Goal: Transaction & Acquisition: Purchase product/service

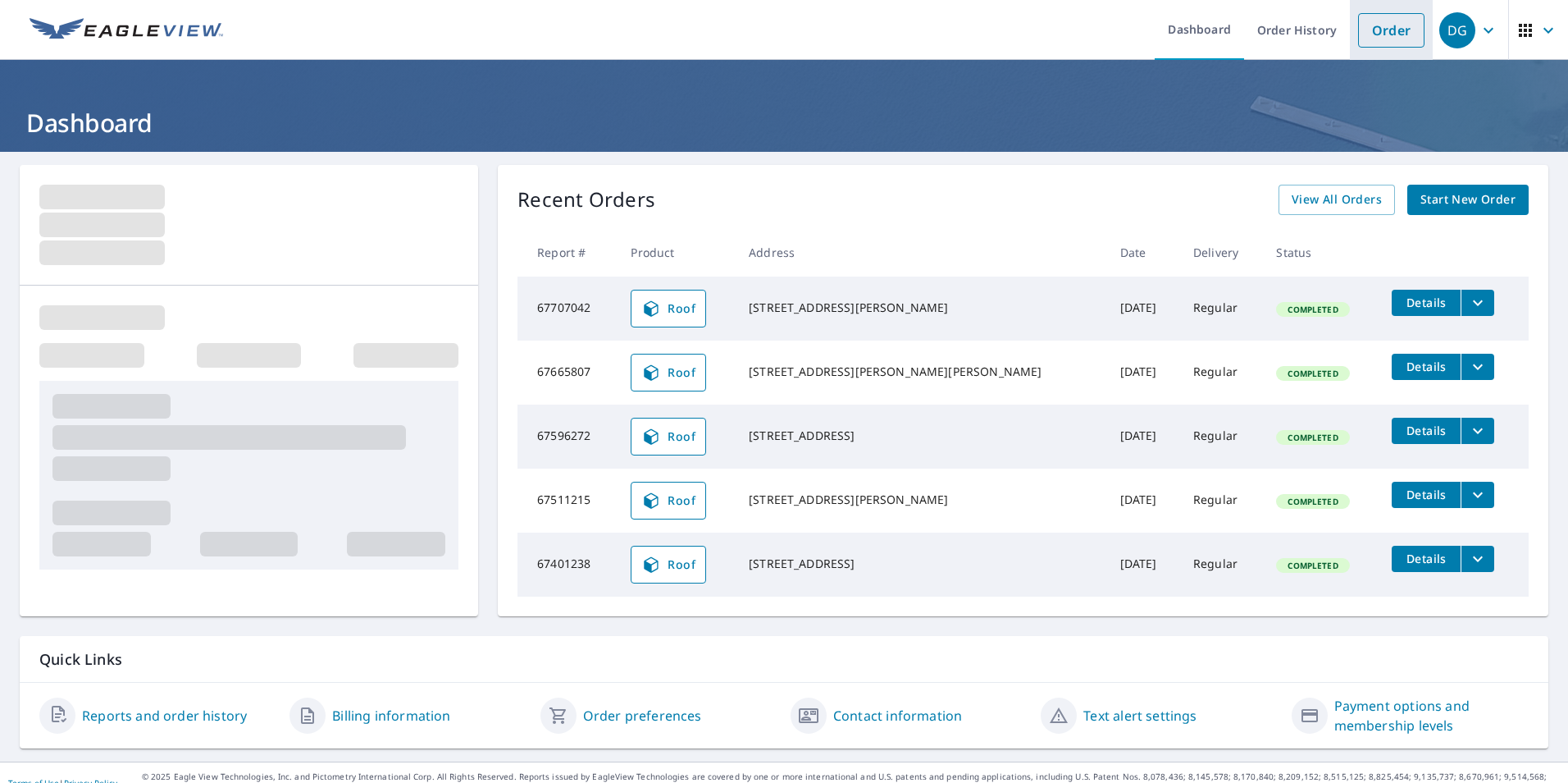
click at [1364, 27] on link "Order" at bounding box center [1391, 30] width 67 height 35
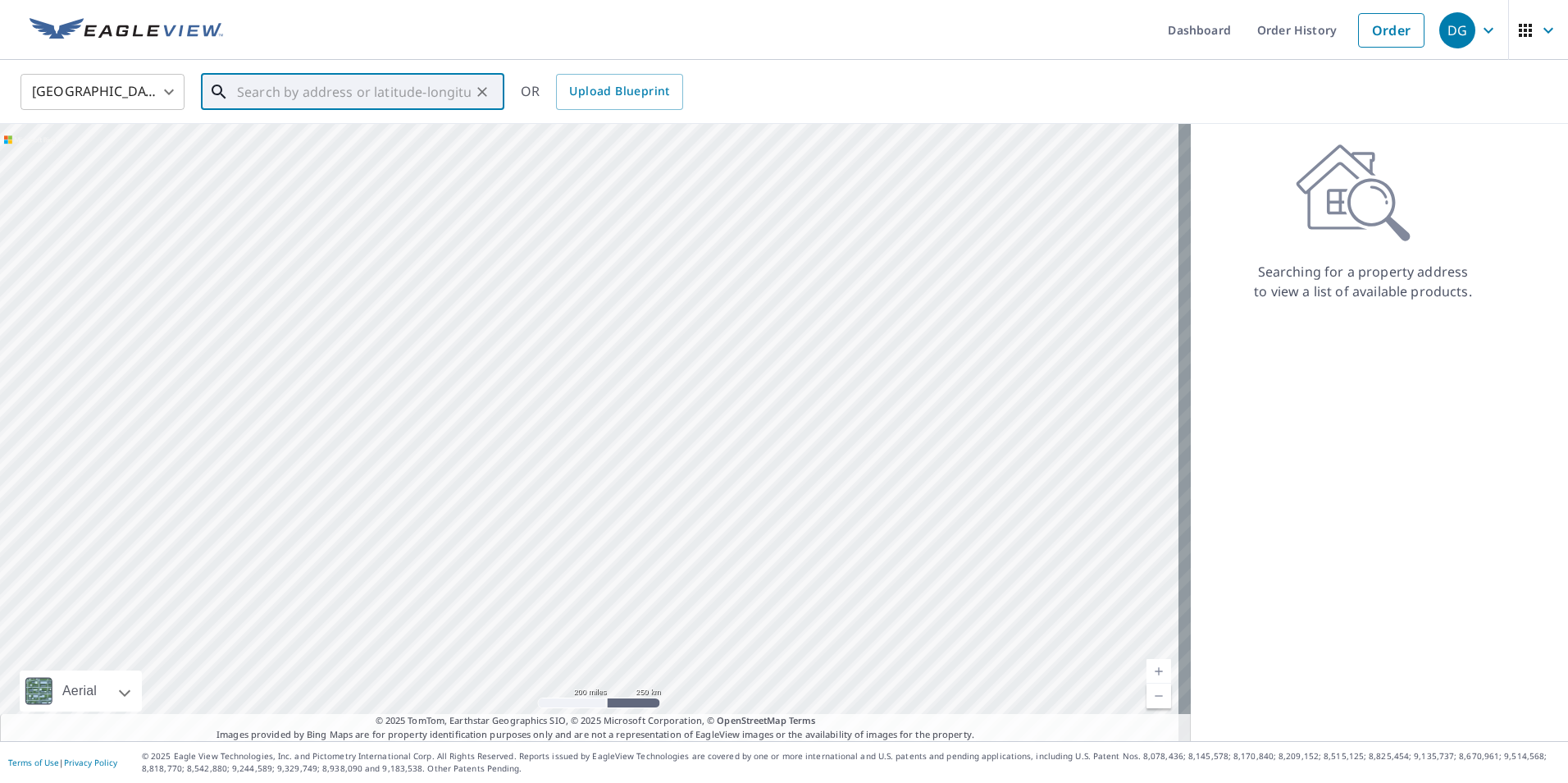
click at [402, 84] on input "text" at bounding box center [354, 92] width 234 height 46
click at [381, 133] on span "[STREET_ADDRESS]" at bounding box center [362, 140] width 258 height 20
type input "[STREET_ADDRESS]"
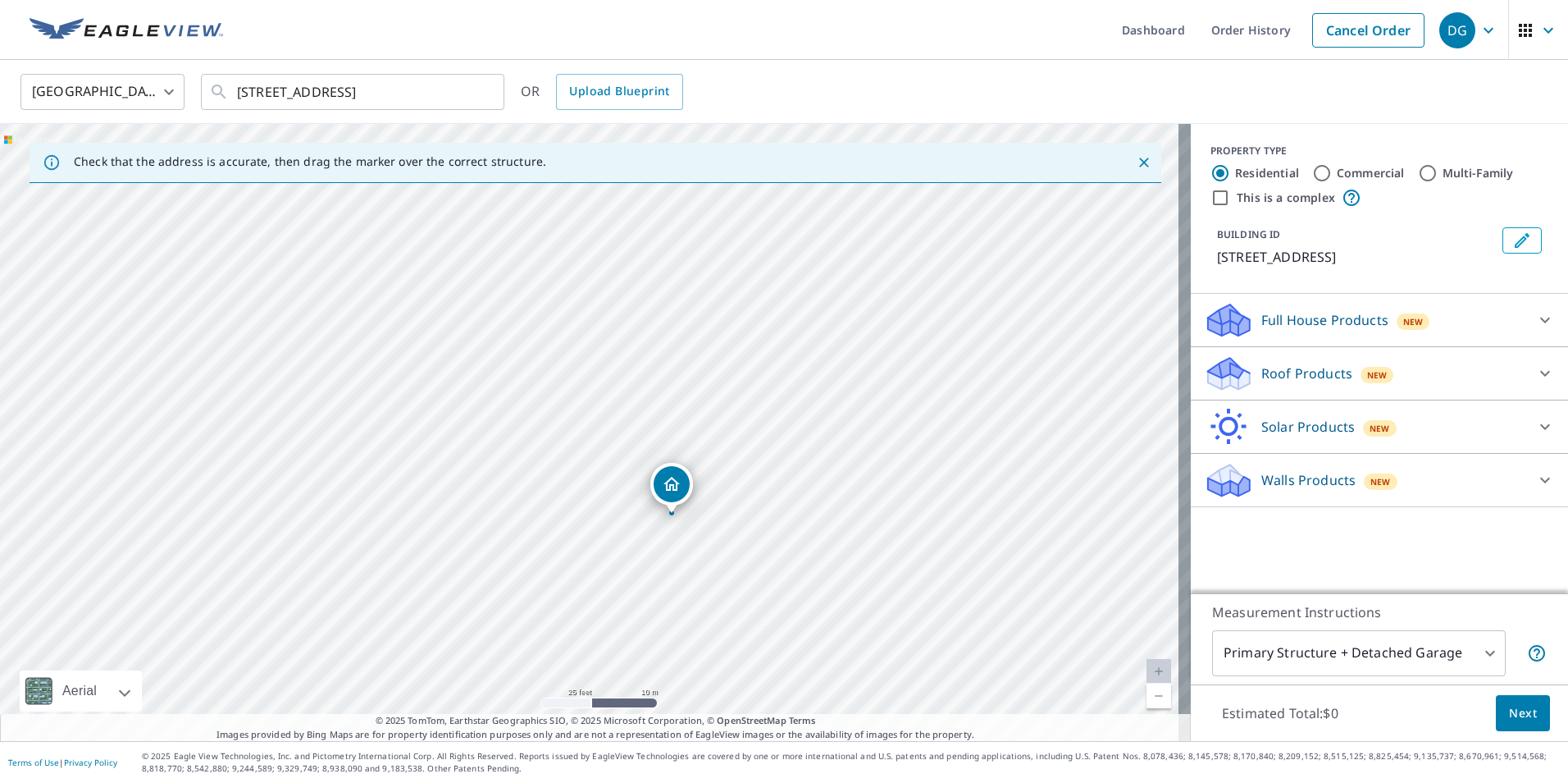
drag, startPoint x: 565, startPoint y: 403, endPoint x: 605, endPoint y: 440, distance: 54.5
drag, startPoint x: 585, startPoint y: 398, endPoint x: 552, endPoint y: 370, distance: 43.3
click at [1535, 371] on icon at bounding box center [1545, 373] width 20 height 20
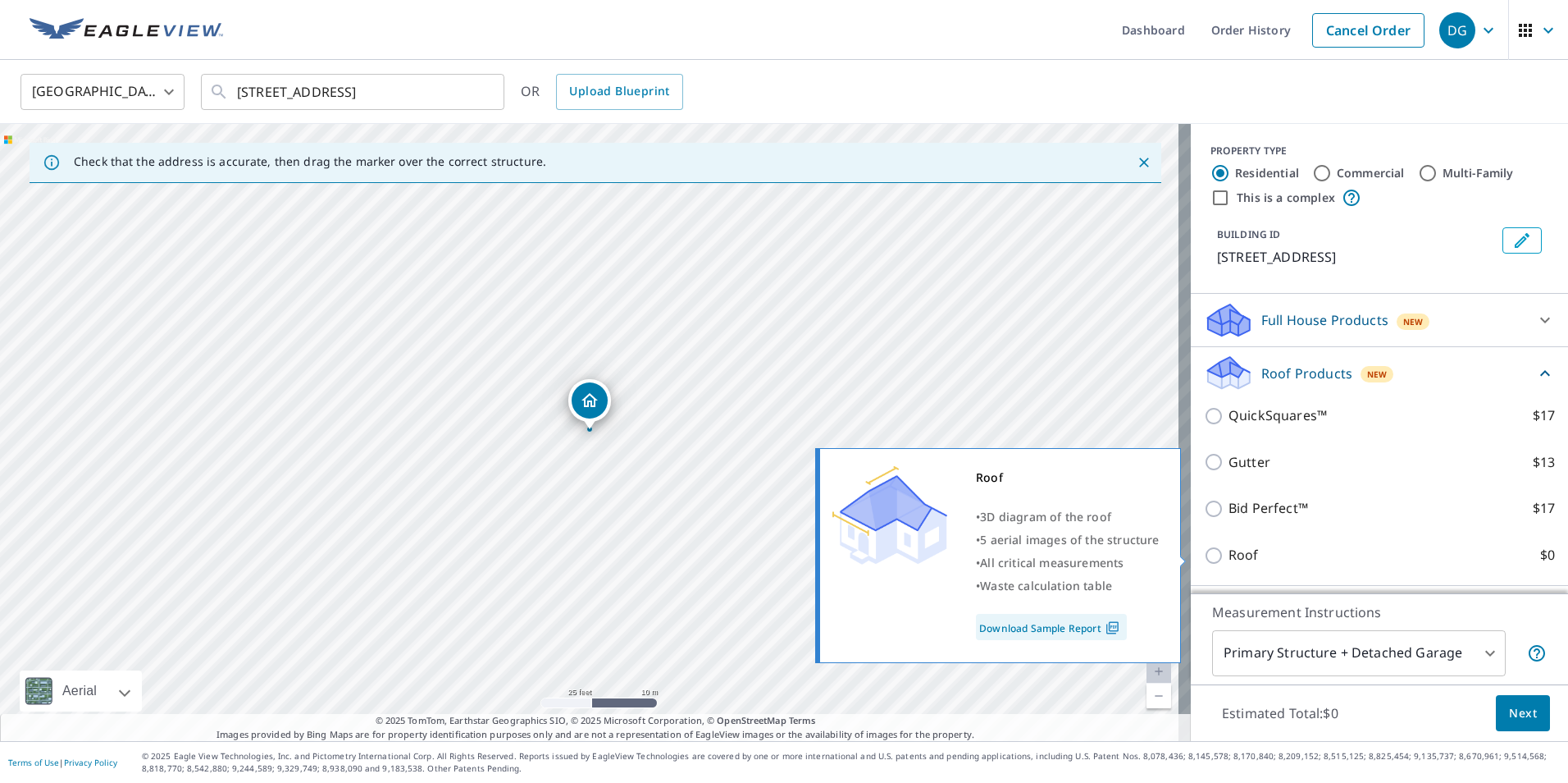
click at [1232, 545] on p "Roof" at bounding box center [1244, 555] width 30 height 20
click at [1229, 546] on input "Roof $0" at bounding box center [1216, 555] width 25 height 20
checkbox input "true"
type input "3"
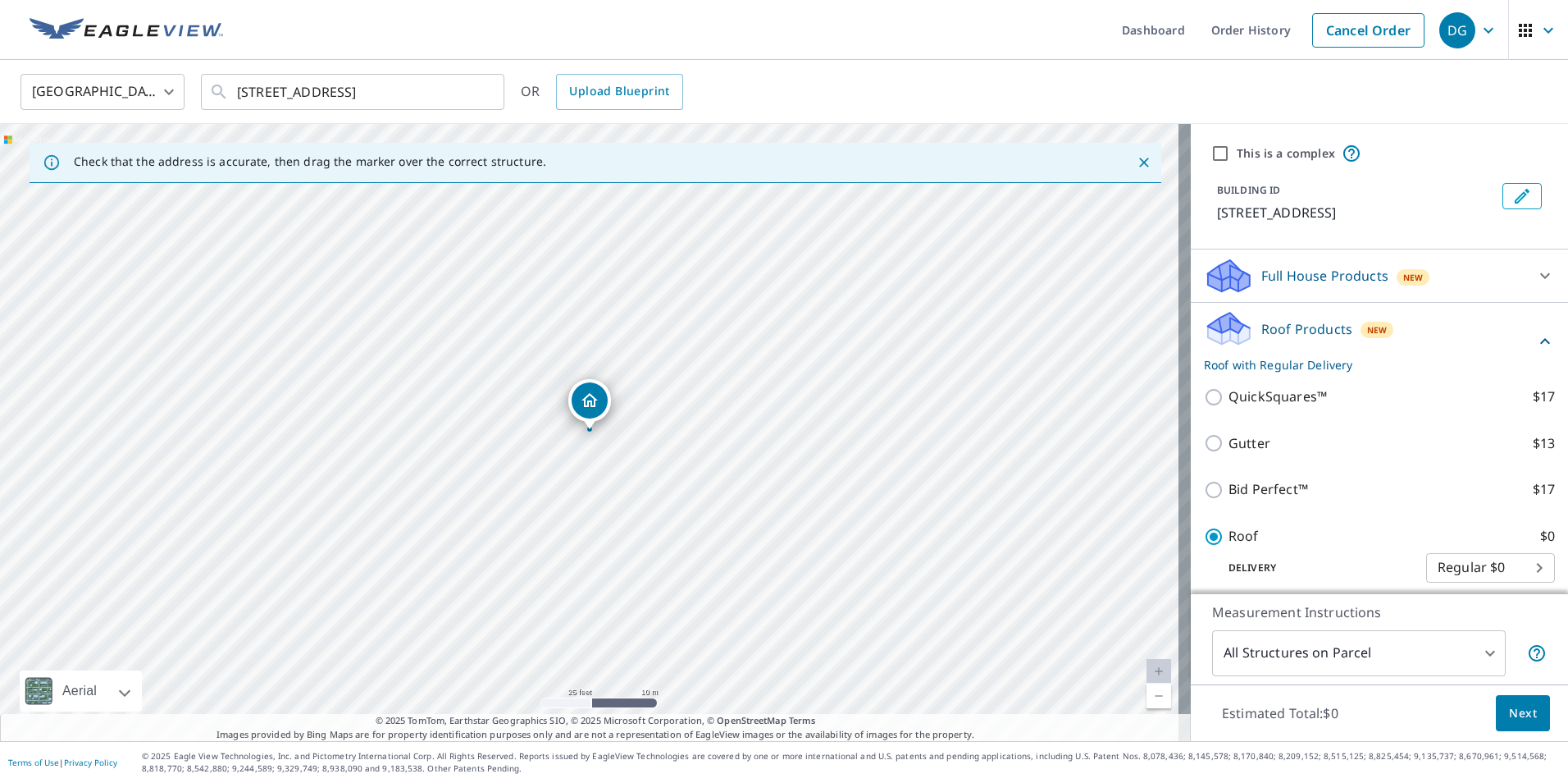
click at [1511, 707] on span "Next" at bounding box center [1523, 713] width 28 height 20
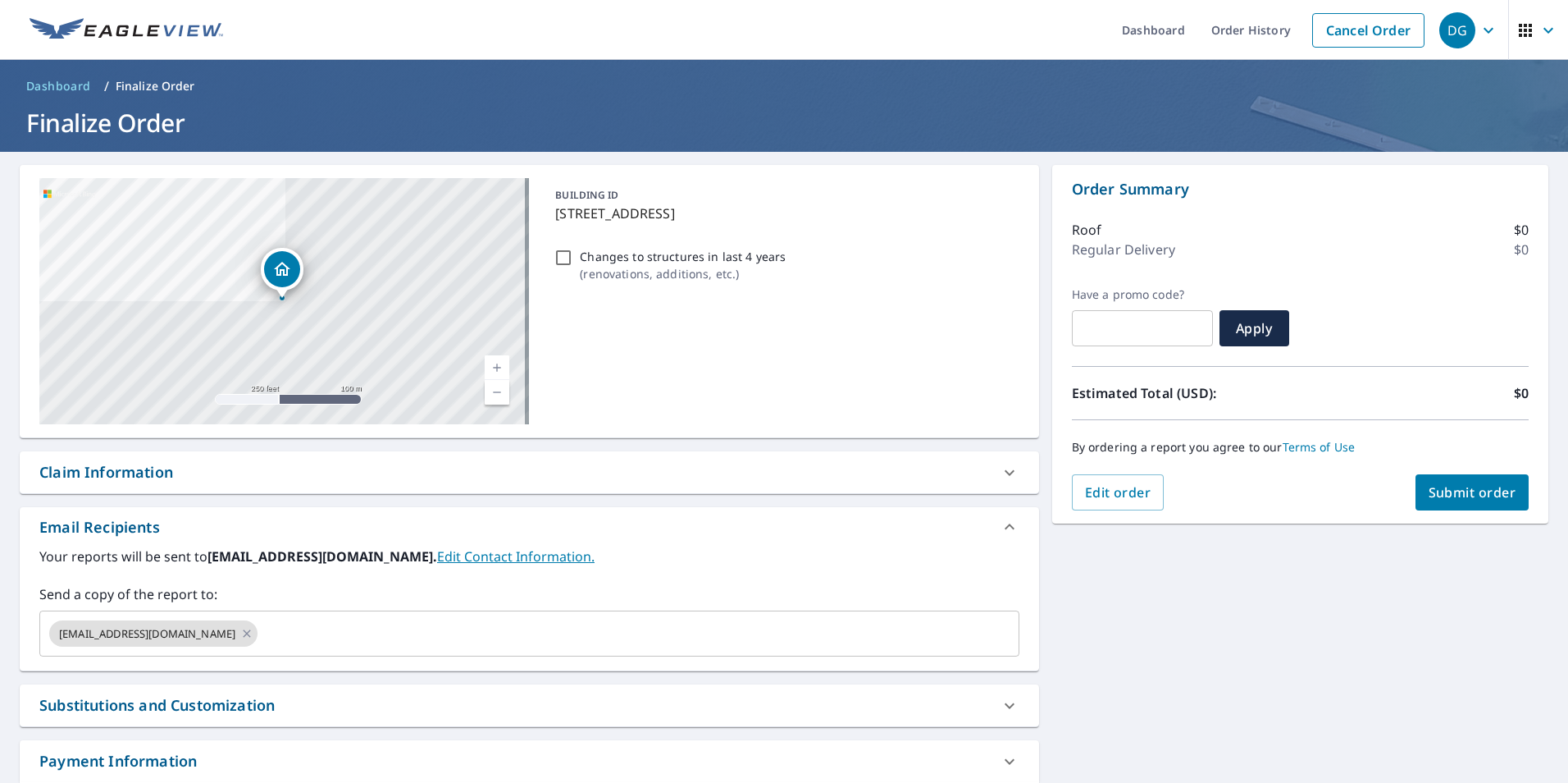
click at [1465, 503] on button "Submit order" at bounding box center [1473, 492] width 114 height 36
